Goal: Task Accomplishment & Management: Complete application form

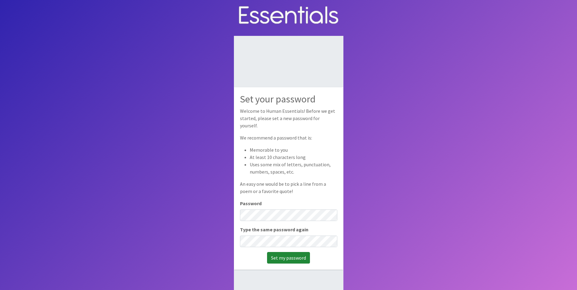
click at [287, 253] on input "Set my password" at bounding box center [288, 258] width 43 height 12
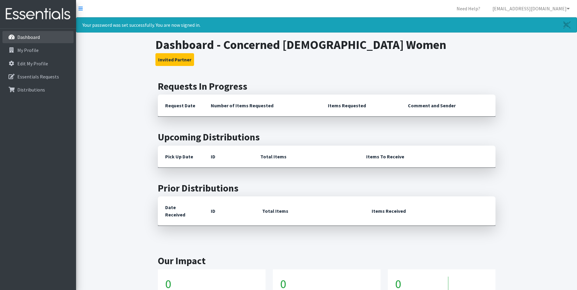
click at [26, 37] on p "Dashboard" at bounding box center [28, 37] width 22 height 6
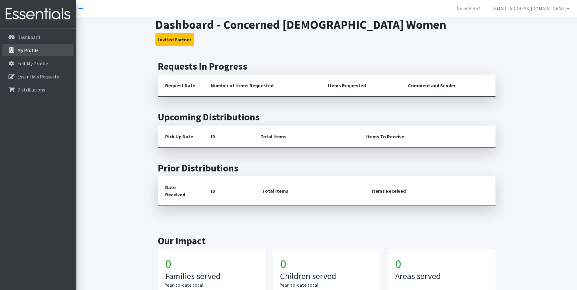
click at [26, 53] on p "My Profile" at bounding box center [27, 50] width 21 height 6
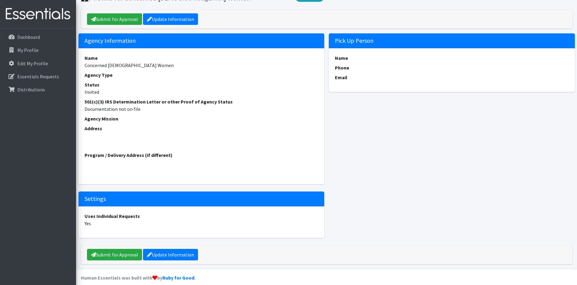
scroll to position [36, 0]
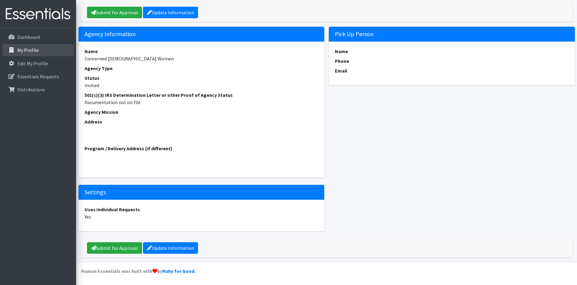
click at [23, 51] on p "My Profile" at bounding box center [27, 50] width 21 height 6
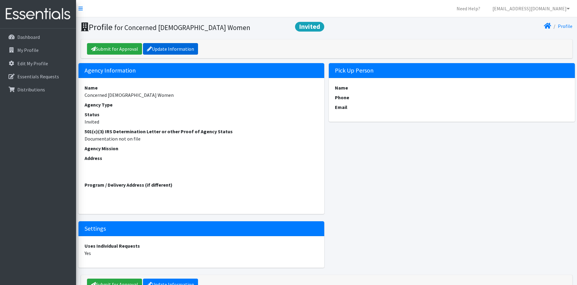
click at [177, 49] on link "Update Information" at bounding box center [170, 49] width 55 height 12
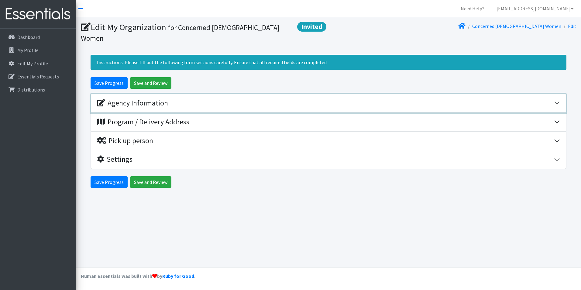
click at [547, 99] on div "Agency Information" at bounding box center [325, 103] width 457 height 9
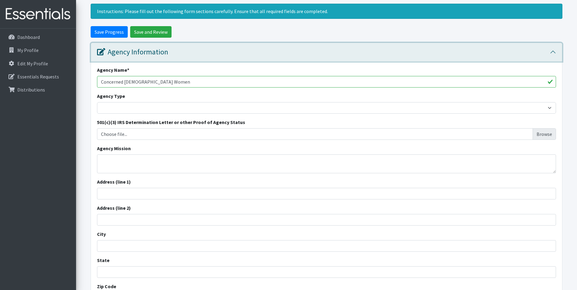
scroll to position [61, 0]
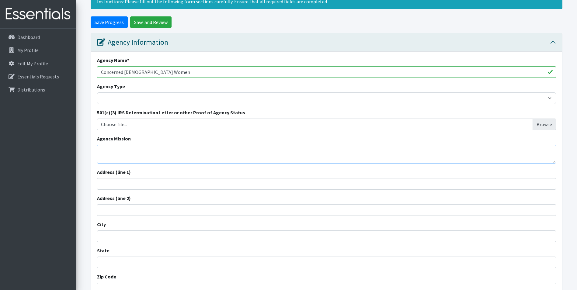
click at [117, 145] on textarea "Agency Mission" at bounding box center [326, 154] width 459 height 19
paste textarea "We are committed to raising a generation of self-determined youth equipped with…"
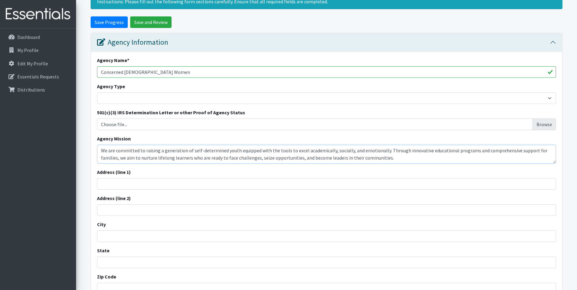
type textarea "We are committed to raising a generation of self-determined youth equipped with…"
click at [206, 66] on input "Concerned African American Women" at bounding box center [326, 72] width 459 height 12
type input "Concerned [DEMOGRAPHIC_DATA] Women Inc."
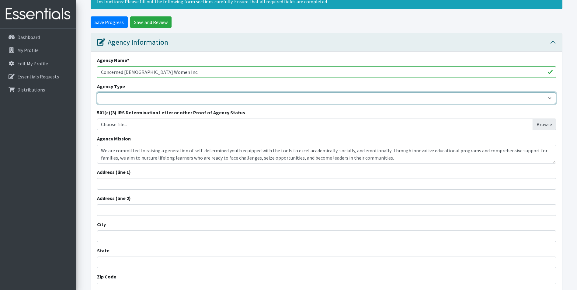
click at [137, 92] on select "Basic Needs Bank Career technical training Child abuse resource center Church o…" at bounding box center [326, 98] width 459 height 12
select select "outreach"
click at [97, 92] on select "Basic Needs Bank Career technical training Child abuse resource center Church o…" at bounding box center [326, 98] width 459 height 12
click at [267, 92] on select "Basic Needs Bank Career technical training Child abuse resource center Church o…" at bounding box center [326, 98] width 459 height 12
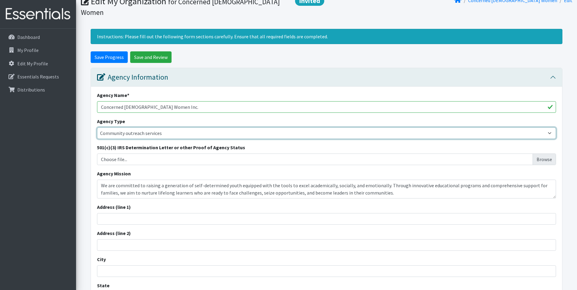
scroll to position [56, 0]
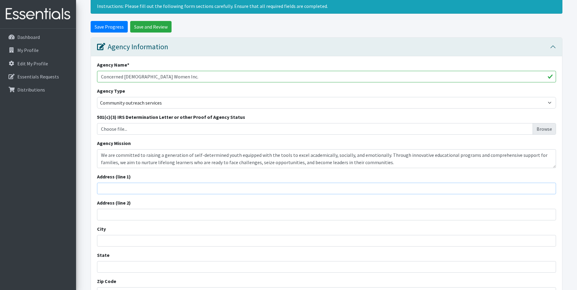
click at [217, 183] on input "Address (line 1)" at bounding box center [326, 189] width 459 height 12
type input "[STREET_ADDRESS]"
type input "Ste 350"
type input "Miami Gardens"
type input "FL"
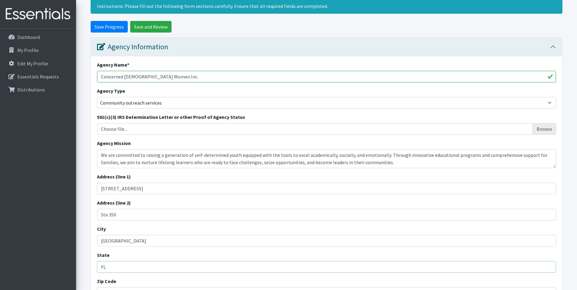
type input "33169"
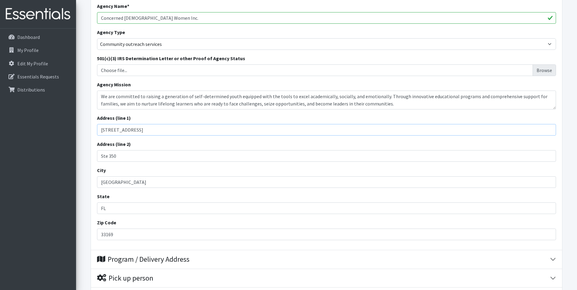
scroll to position [117, 0]
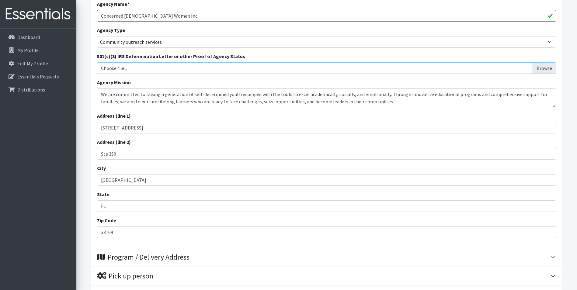
click at [543, 62] on input "Choose file..." at bounding box center [326, 68] width 454 height 12
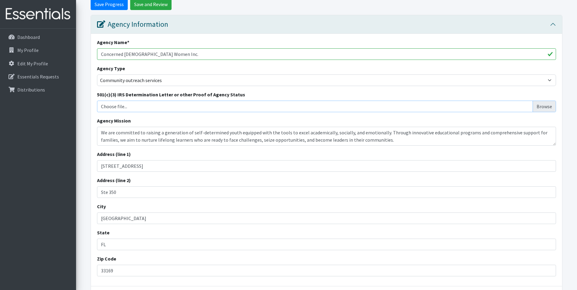
scroll to position [76, 0]
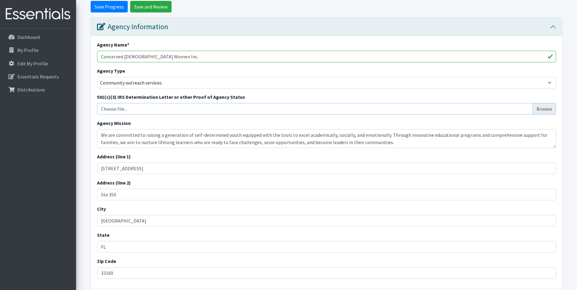
click at [544, 103] on input "Choose file..." at bounding box center [326, 109] width 454 height 12
type input "C:\fakepath\IRS 501 C Letter CAW.pdf"
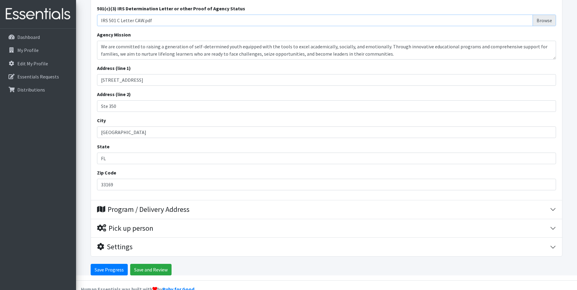
scroll to position [167, 0]
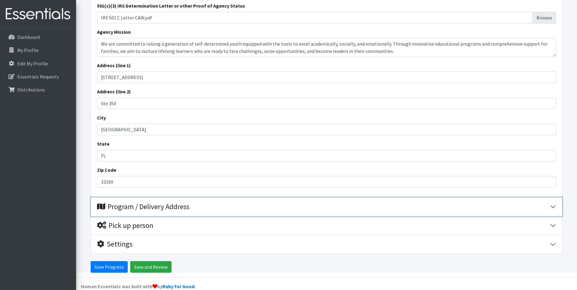
click at [510, 202] on div "Program / Delivery Address" at bounding box center [323, 206] width 453 height 9
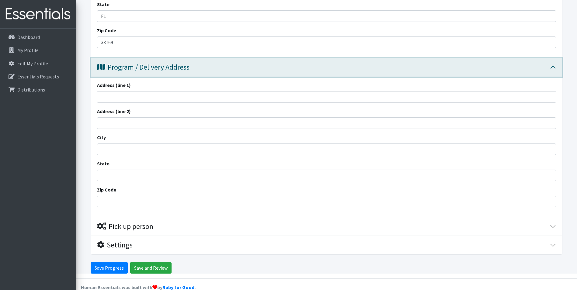
scroll to position [308, 0]
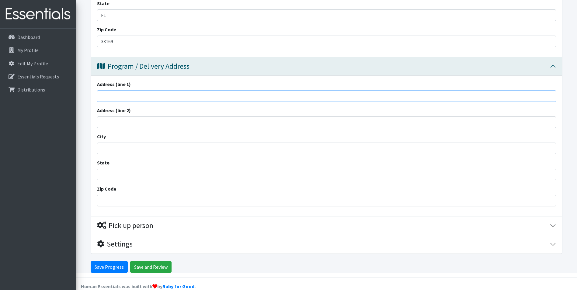
click at [102, 90] on input "Address (line 1)" at bounding box center [326, 96] width 459 height 12
type input "[STREET_ADDRESS]"
type input "Ste 350"
type input "[GEOGRAPHIC_DATA]"
type input "FL"
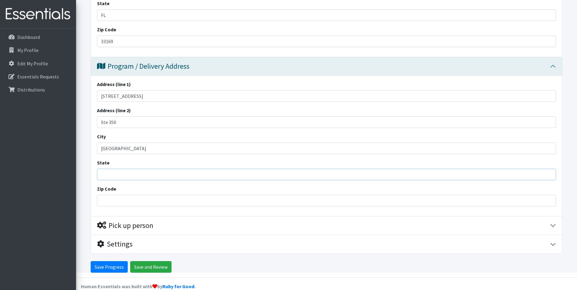
type input "33169"
click at [134, 195] on input "33169" at bounding box center [326, 201] width 459 height 12
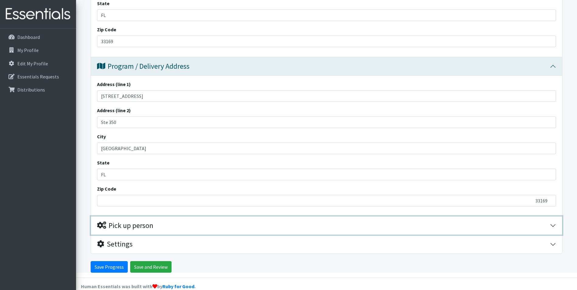
click at [168, 221] on div "Pick up person" at bounding box center [323, 225] width 453 height 9
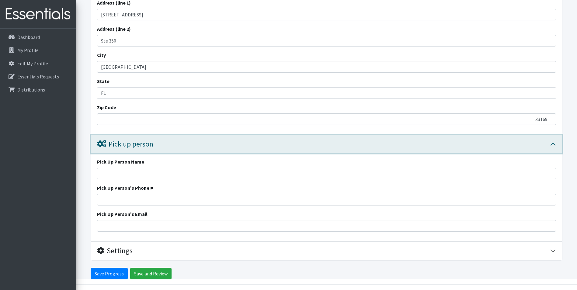
scroll to position [396, 0]
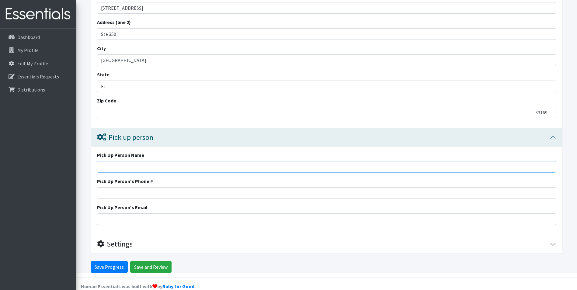
click at [147, 161] on input "Pick Up Person Name" at bounding box center [326, 167] width 459 height 12
type input "[PERSON_NAME]"
click at [124, 187] on input "Pick Up Person's Phone #" at bounding box center [326, 193] width 459 height 12
type input "3057886599"
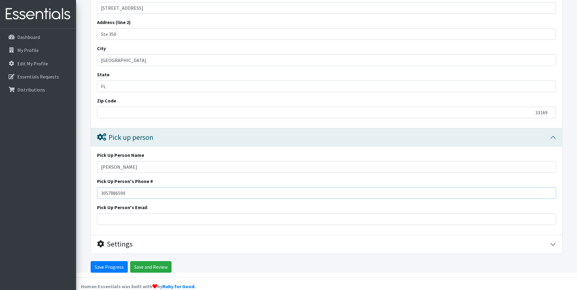
type input "[EMAIL_ADDRESS][DOMAIN_NAME]"
click at [150, 261] on input "Save and Review" at bounding box center [150, 267] width 41 height 12
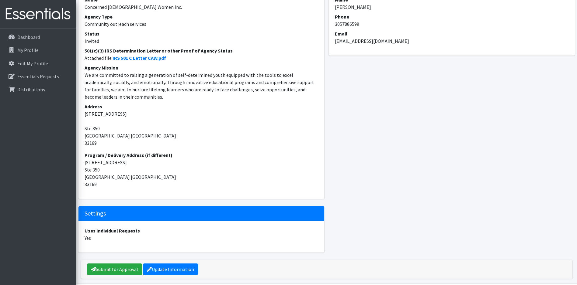
scroll to position [129, 0]
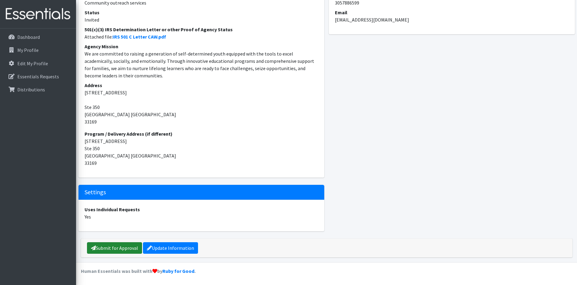
click at [126, 249] on link "Submit for Approval" at bounding box center [114, 249] width 55 height 12
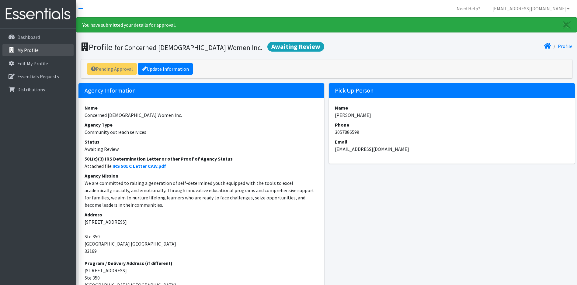
click at [32, 51] on p "My Profile" at bounding box center [27, 50] width 21 height 6
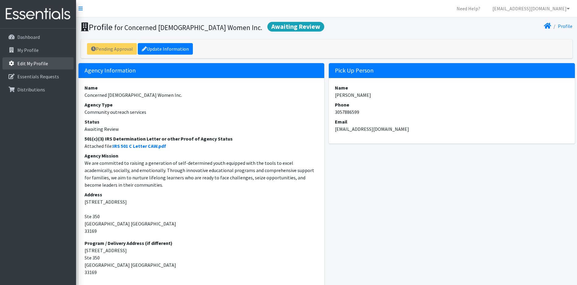
click at [36, 63] on p "Edit My Profile" at bounding box center [32, 63] width 31 height 6
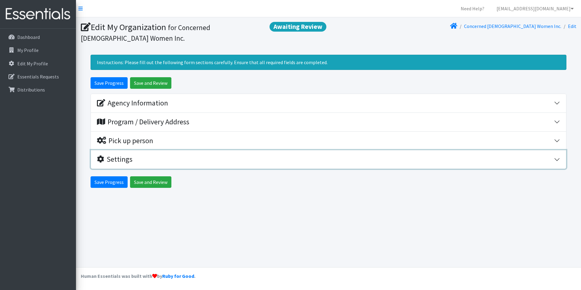
click at [157, 159] on div "Settings" at bounding box center [325, 159] width 457 height 9
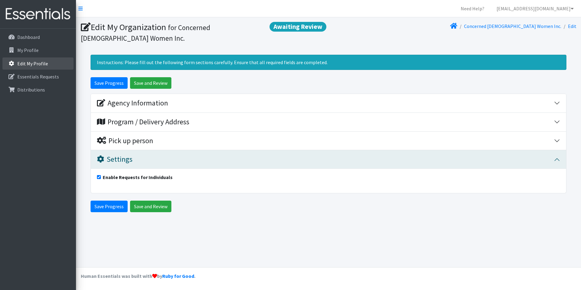
click at [33, 60] on link "Edit My Profile" at bounding box center [37, 63] width 71 height 12
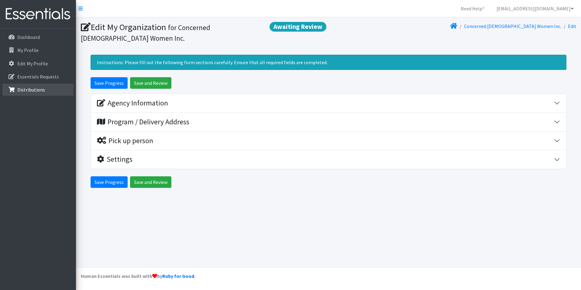
click at [33, 90] on p "Distributions" at bounding box center [31, 90] width 28 height 6
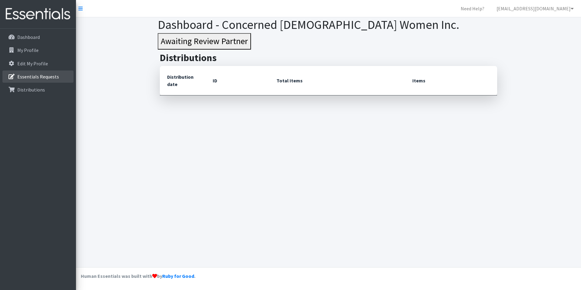
click at [26, 78] on p "Essentials Requests" at bounding box center [38, 77] width 42 height 6
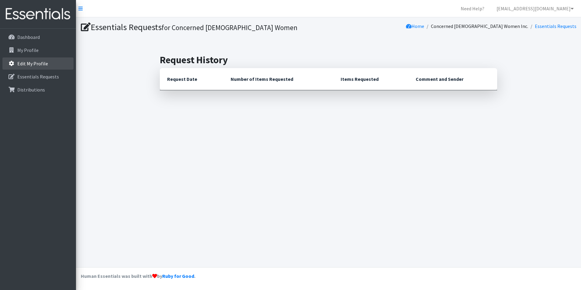
click at [33, 66] on p "Edit My Profile" at bounding box center [32, 63] width 31 height 6
